Goal: Task Accomplishment & Management: Manage account settings

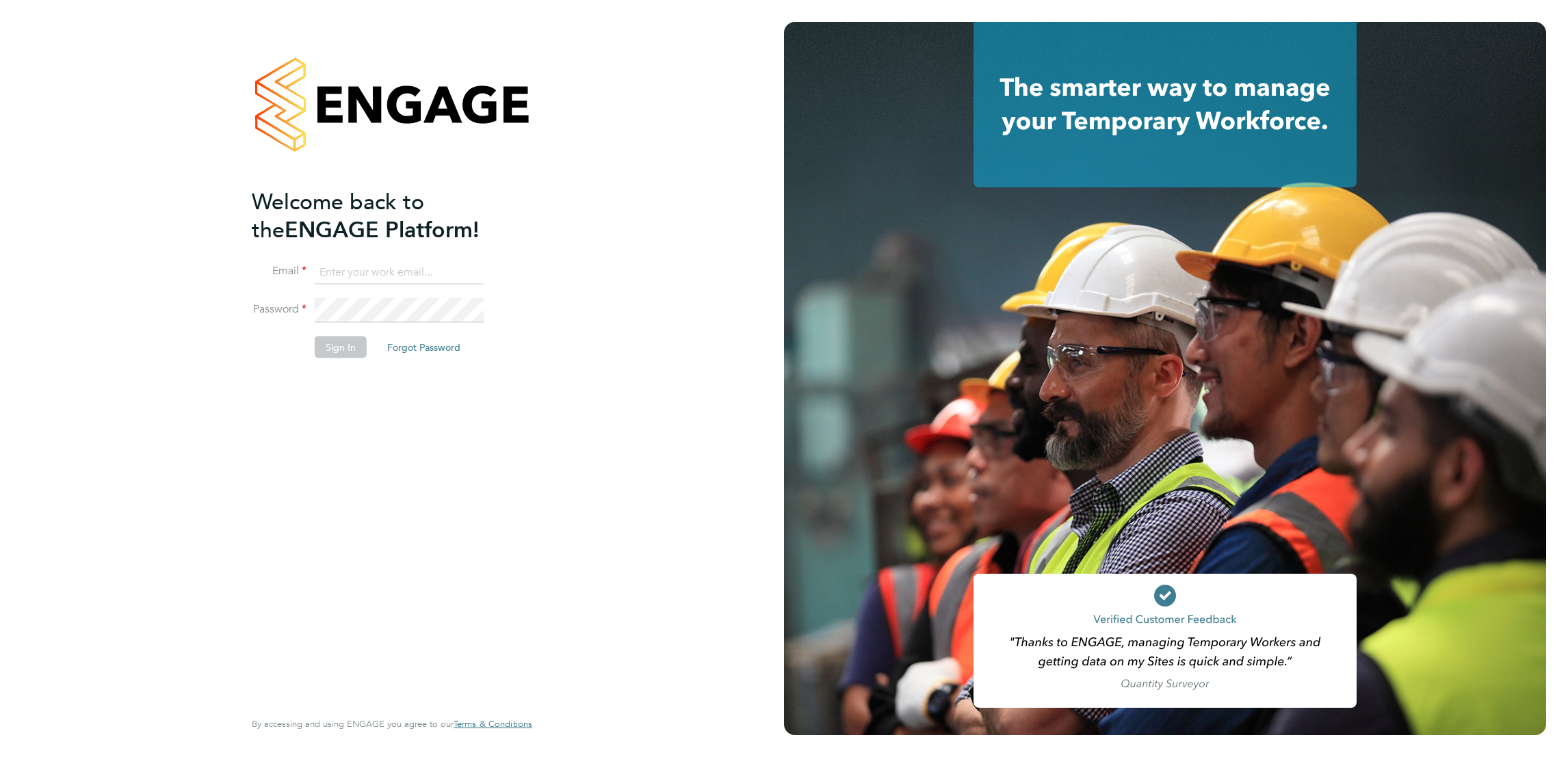
click at [384, 269] on input at bounding box center [398, 272] width 169 height 24
type input "[EMAIL_ADDRESS][DOMAIN_NAME]"
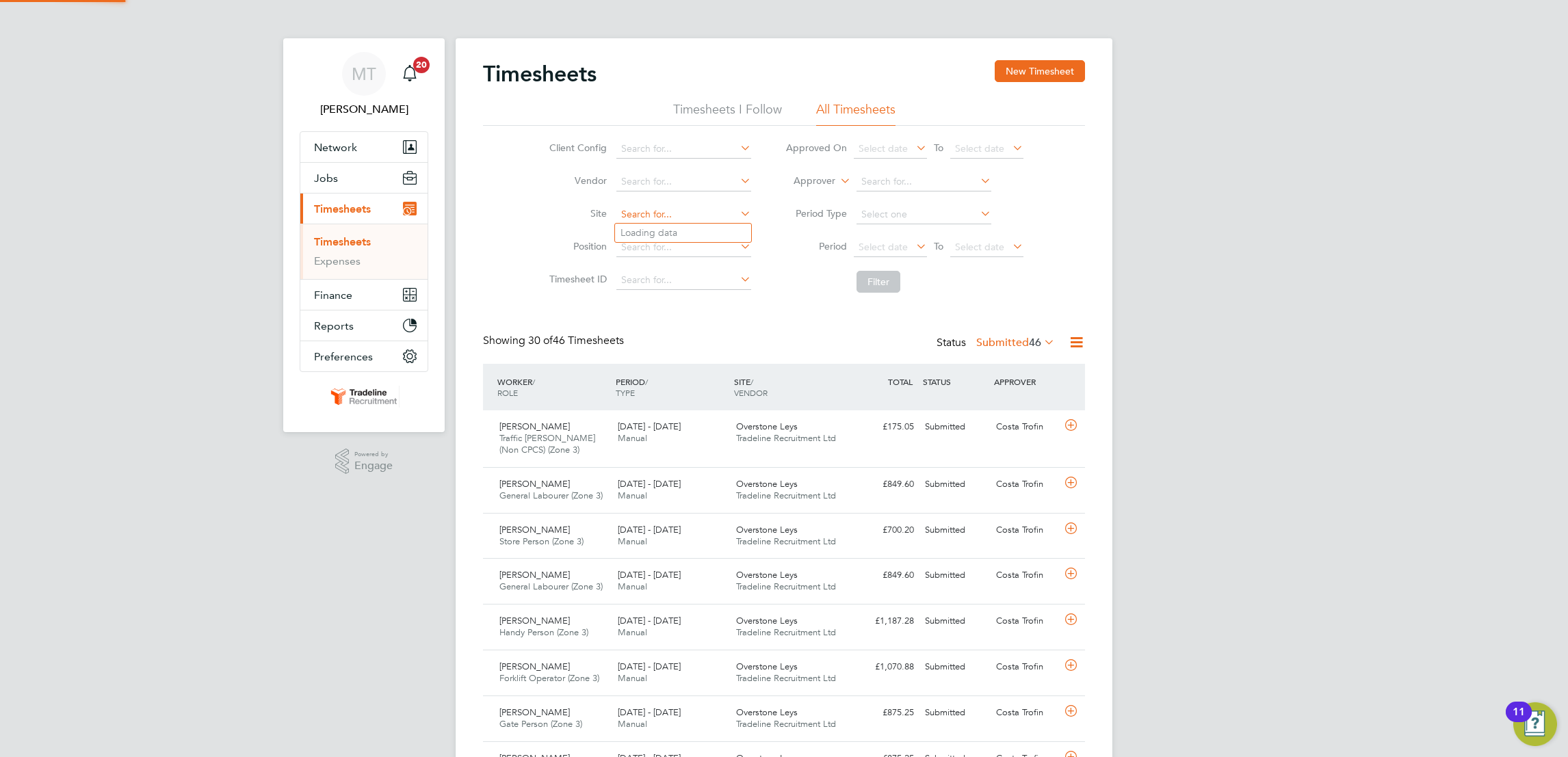
click at [669, 217] on input at bounding box center [684, 214] width 134 height 20
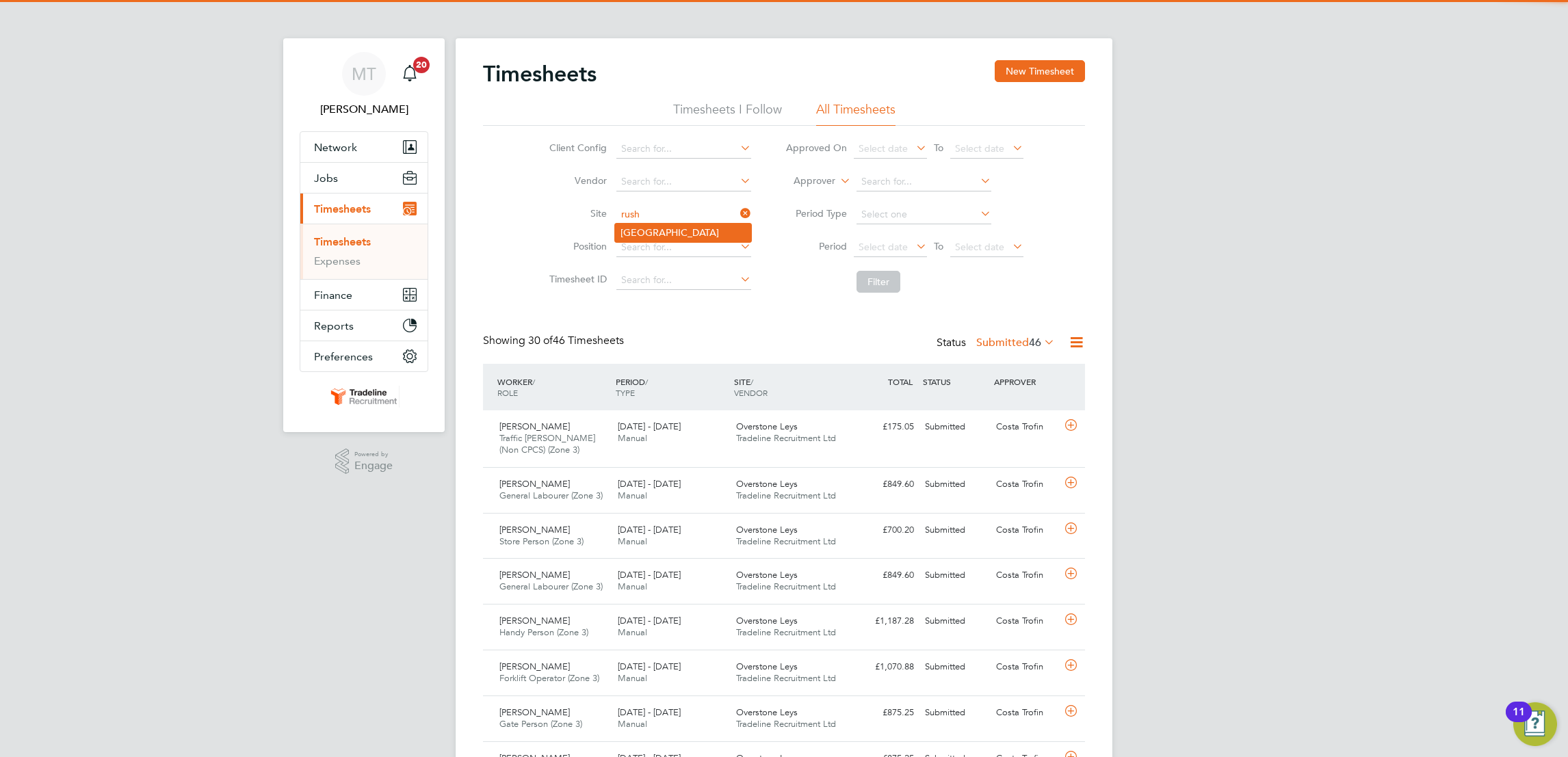
click at [670, 231] on li "Prospect Avenue" at bounding box center [683, 232] width 136 height 18
type input "Prospect Avenue"
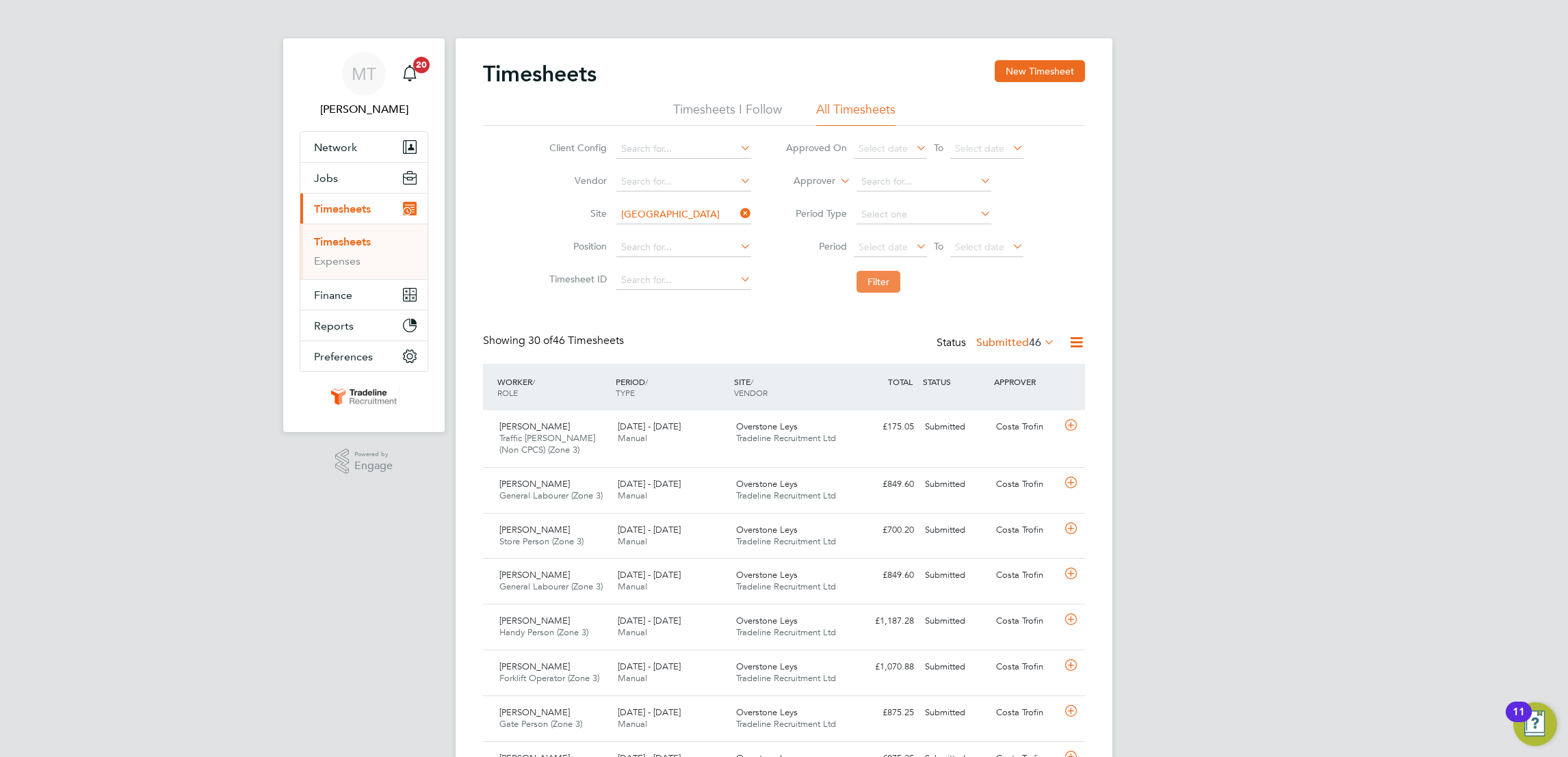
click at [895, 292] on button "Filter" at bounding box center [878, 281] width 44 height 21
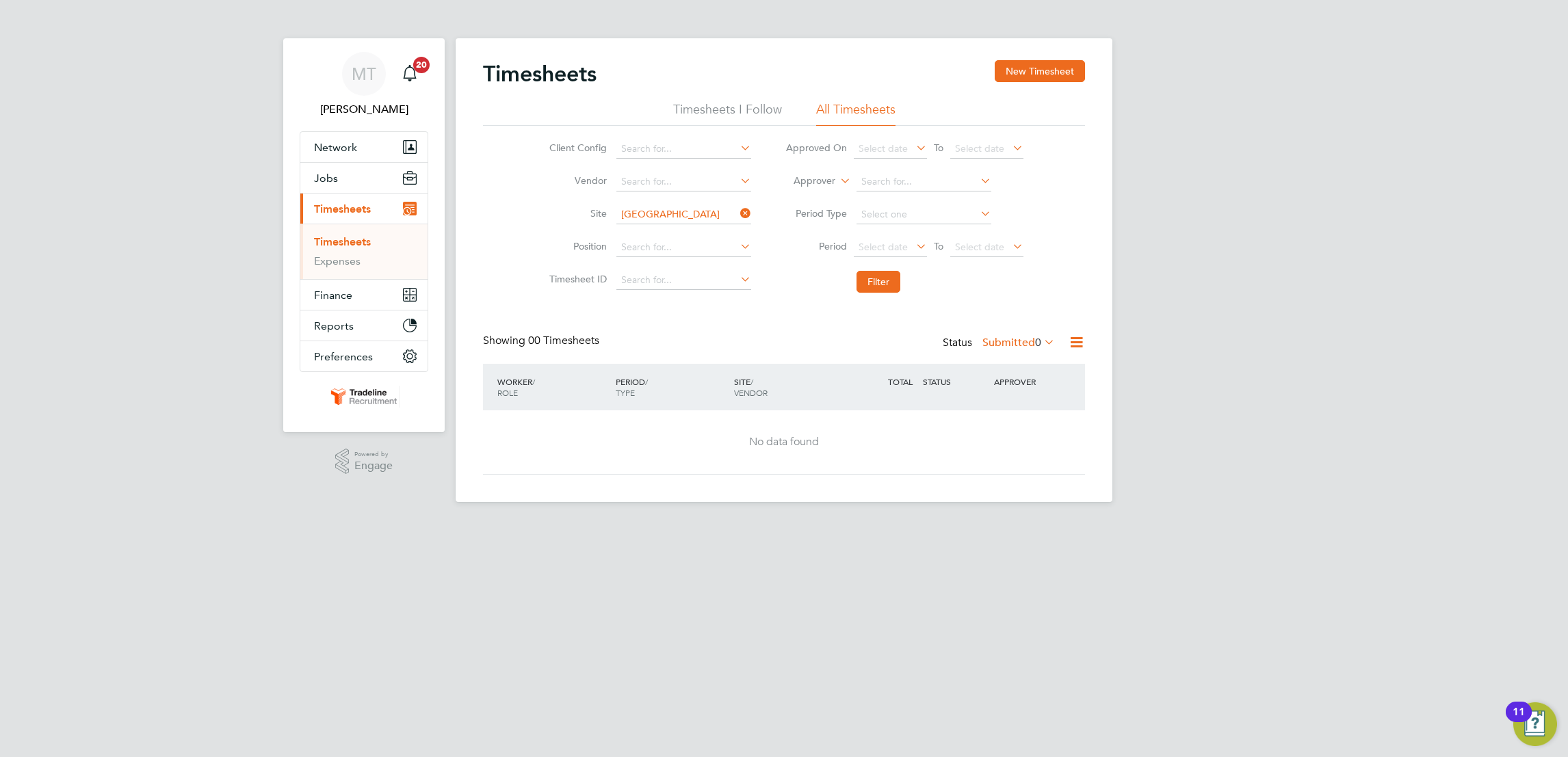
click at [1005, 340] on label "Submitted 0" at bounding box center [1019, 342] width 73 height 14
click at [1005, 424] on li "Approved" at bounding box center [1010, 424] width 62 height 20
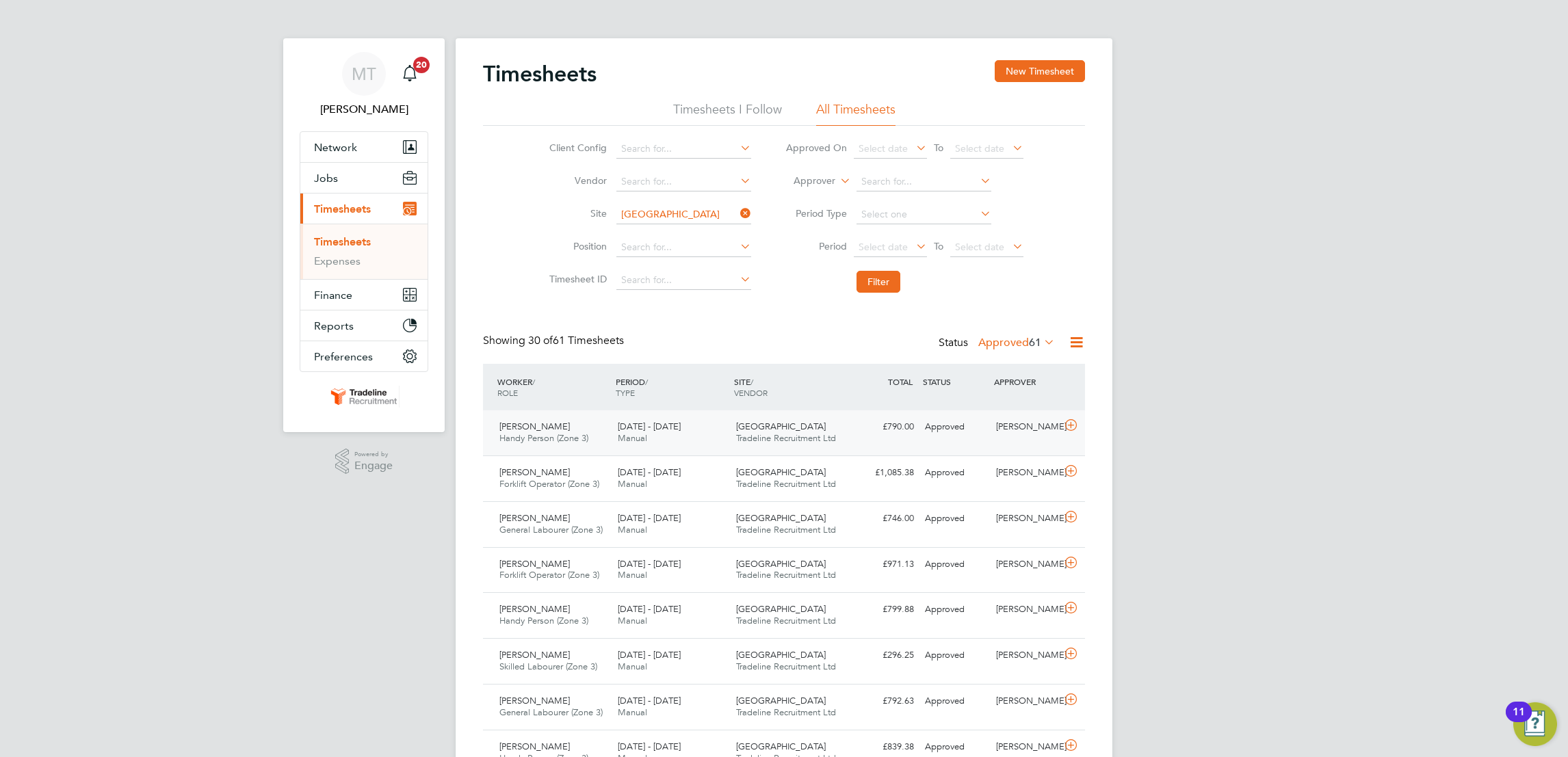
click at [671, 434] on div "22 - 28 Sep 2025 Manual" at bounding box center [671, 433] width 118 height 34
